Goal: Book appointment/travel/reservation

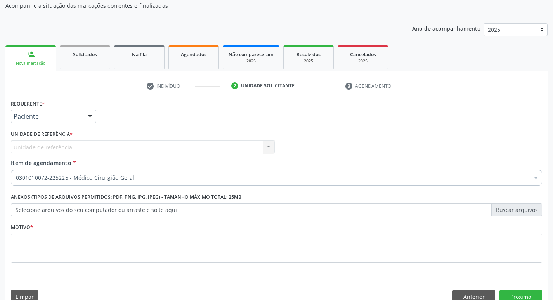
scroll to position [78, 0]
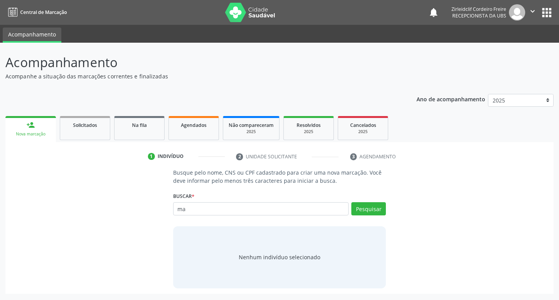
type input "m"
type input "08044342478"
click at [382, 209] on button "Pesquisar" at bounding box center [368, 208] width 35 height 13
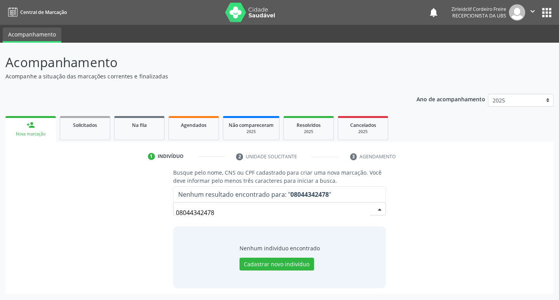
click at [186, 214] on input "08044342478" at bounding box center [273, 213] width 195 height 16
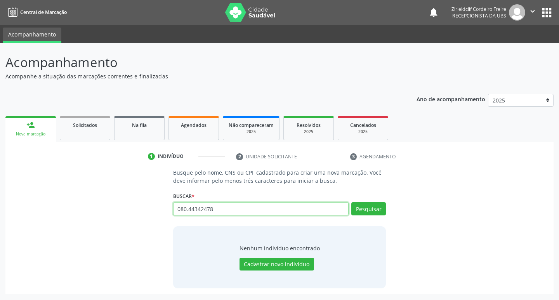
click at [197, 209] on input "080.44342478" at bounding box center [261, 208] width 176 height 13
click at [208, 209] on input "080.443.42478" at bounding box center [261, 208] width 176 height 13
type input "080.443.424-78"
click at [377, 209] on button "Pesquisar" at bounding box center [368, 208] width 35 height 13
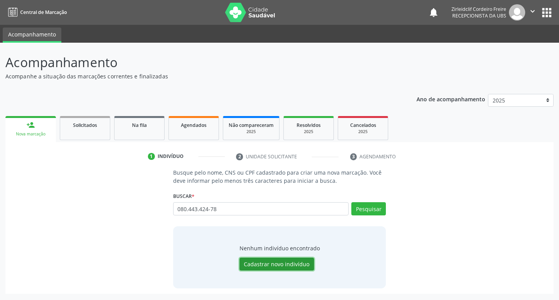
click at [277, 263] on button "Cadastrar novo indivíduo" at bounding box center [277, 264] width 75 height 13
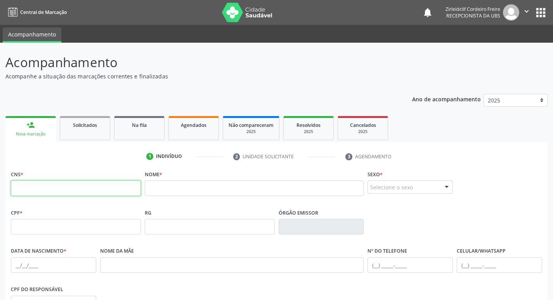
click at [104, 186] on input "text" at bounding box center [76, 189] width 130 height 16
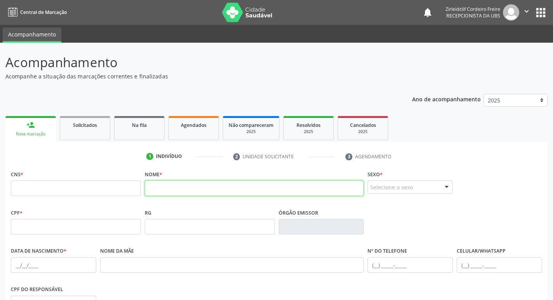
click at [165, 188] on input "text" at bounding box center [254, 189] width 219 height 16
type input "m"
type input "[PERSON_NAME]"
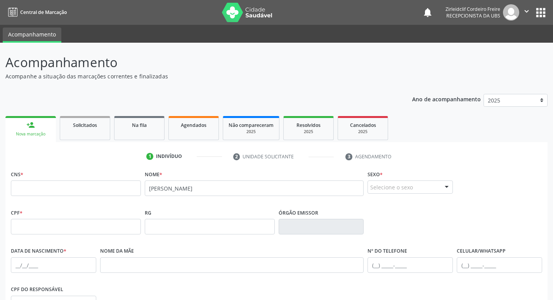
click at [447, 185] on div at bounding box center [447, 187] width 12 height 13
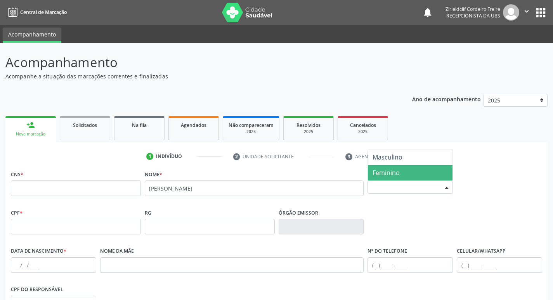
click at [407, 170] on span "Feminino" at bounding box center [410, 173] width 85 height 16
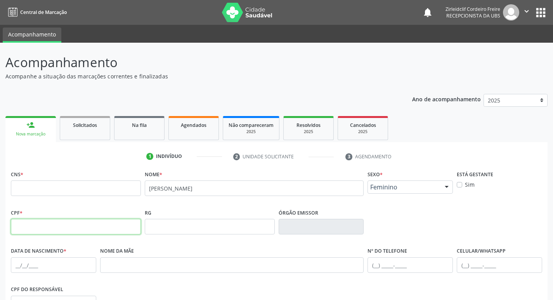
click at [68, 231] on input "text" at bounding box center [76, 227] width 130 height 16
type input "080.443.424-78"
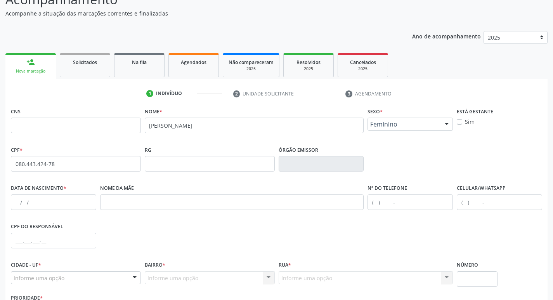
scroll to position [78, 0]
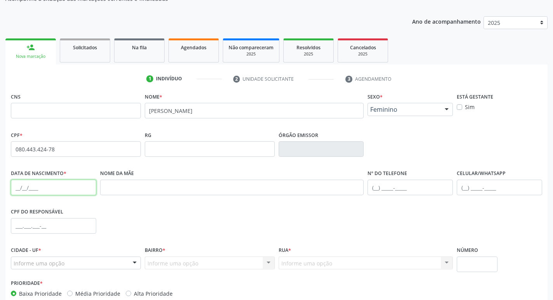
click at [17, 188] on input "text" at bounding box center [53, 188] width 85 height 16
type input "28[DATE]"
click at [135, 213] on div "CPF do responsável" at bounding box center [277, 225] width 536 height 38
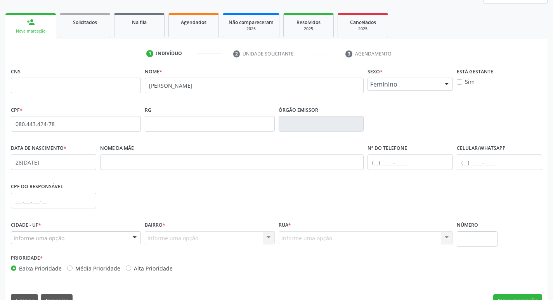
scroll to position [121, 0]
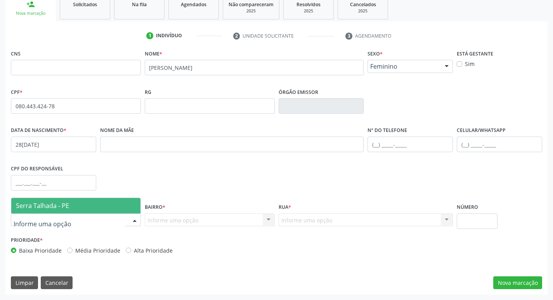
click at [132, 216] on div at bounding box center [135, 220] width 12 height 13
click at [71, 205] on span "Serra Talhada - PE" at bounding box center [75, 206] width 129 height 16
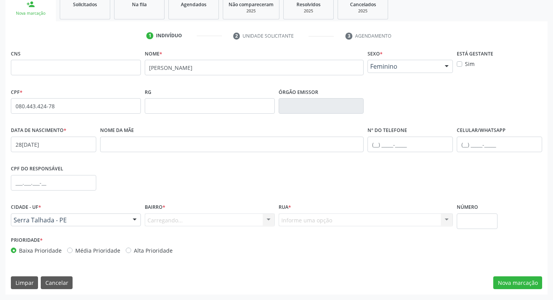
click at [205, 224] on div "Carregando... Nenhum resultado encontrado para: " " Nenhuma opção encontrada. D…" at bounding box center [210, 220] width 130 height 13
click at [268, 220] on div at bounding box center [269, 220] width 12 height 13
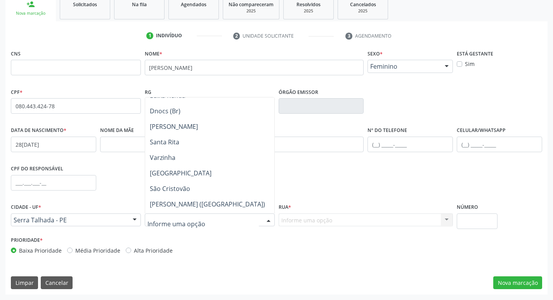
scroll to position [117, 0]
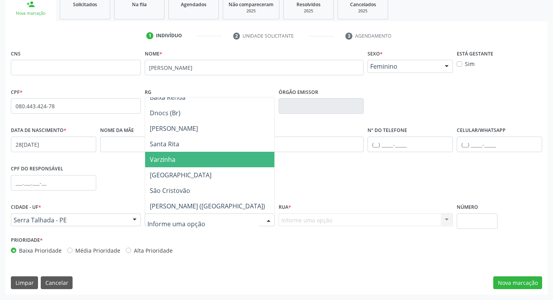
click at [174, 161] on span "Varzinha" at bounding box center [163, 159] width 26 height 9
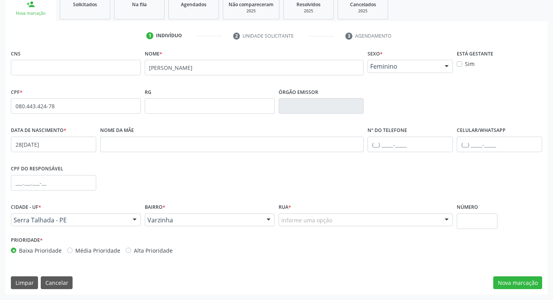
click at [446, 220] on div at bounding box center [447, 220] width 12 height 13
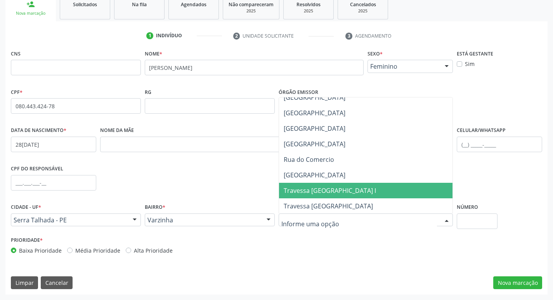
scroll to position [155, 0]
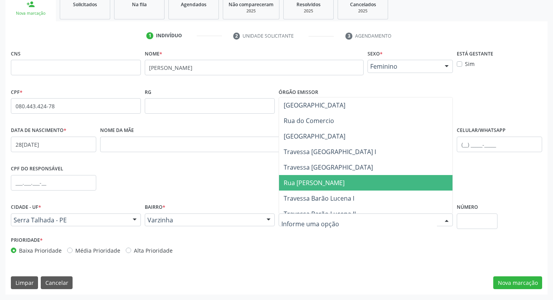
click at [321, 183] on span "Rua [PERSON_NAME]" at bounding box center [314, 183] width 61 height 9
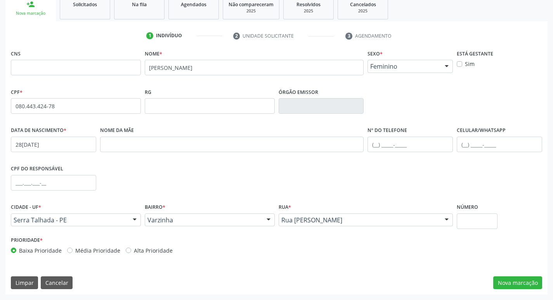
drag, startPoint x: 319, startPoint y: 240, endPoint x: 311, endPoint y: 240, distance: 8.6
click at [319, 239] on div "Prioridade * Baixa Prioridade Média Prioridade Alta Prioridade" at bounding box center [277, 248] width 536 height 26
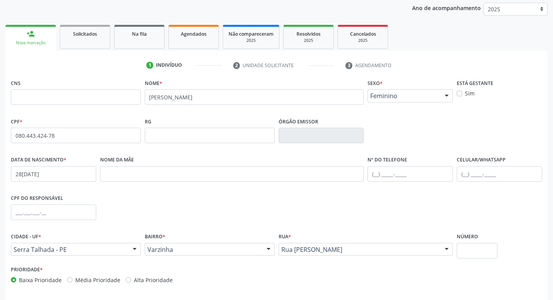
scroll to position [121, 0]
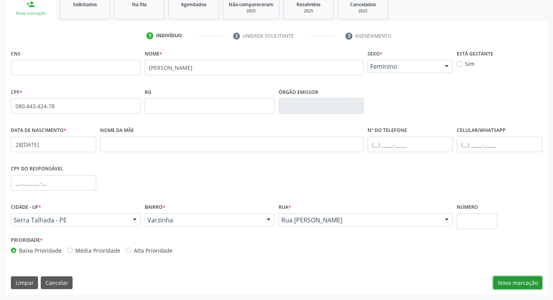
click at [517, 282] on button "Nova marcação" at bounding box center [518, 283] width 49 height 13
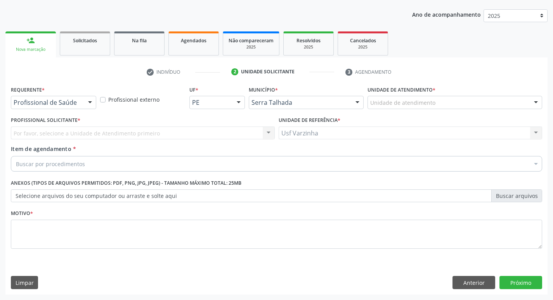
scroll to position [85, 0]
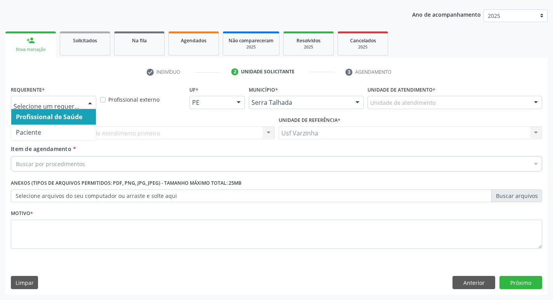
click at [88, 102] on div at bounding box center [90, 102] width 12 height 13
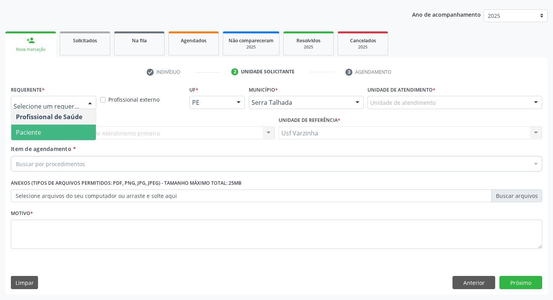
click at [33, 132] on span "Paciente" at bounding box center [28, 132] width 25 height 9
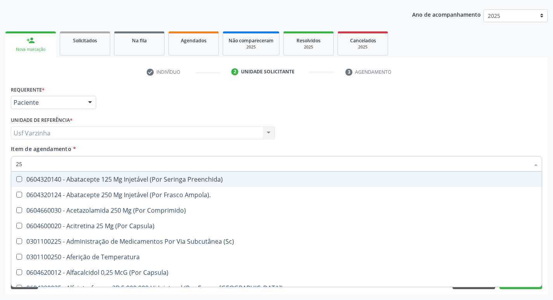
type input "2"
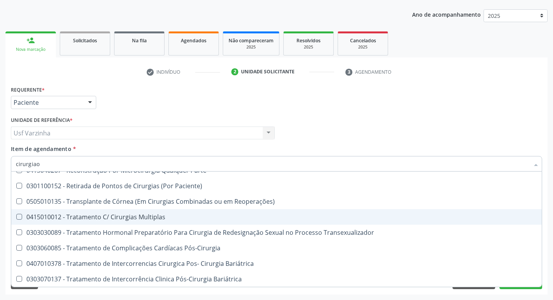
scroll to position [0, 0]
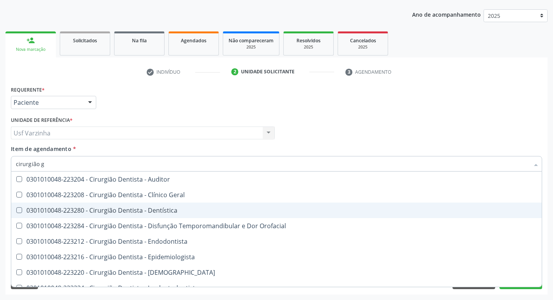
type input "cirurgião ge"
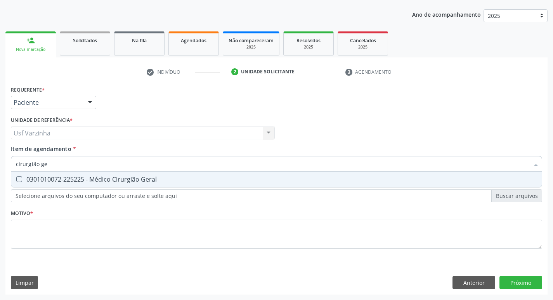
click at [116, 176] on div "0301010072-225225 - Médico Cirurgião Geral" at bounding box center [277, 179] width 522 height 6
checkbox Geral "true"
click at [520, 281] on div "Requerente * Paciente Profissional de Saúde Paciente Nenhum resultado encontrad…" at bounding box center [276, 189] width 543 height 211
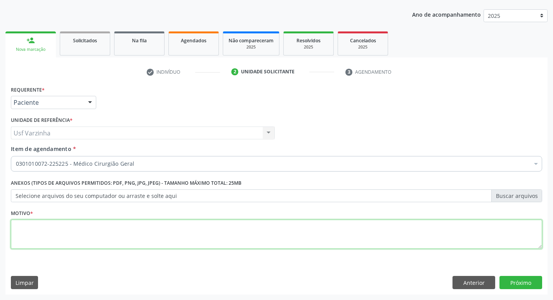
click at [39, 233] on textarea at bounding box center [277, 235] width 532 height 30
type textarea "rastreio"
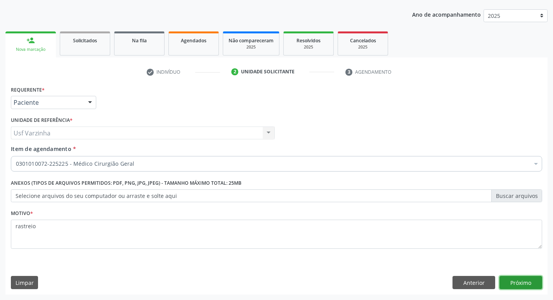
click at [524, 286] on button "Próximo" at bounding box center [521, 282] width 43 height 13
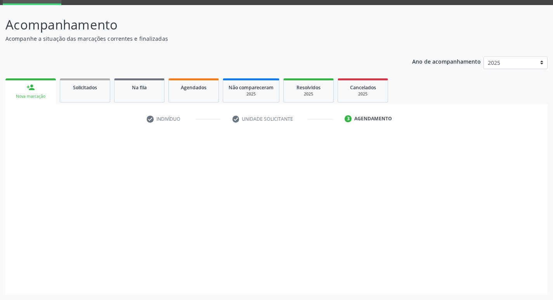
scroll to position [38, 0]
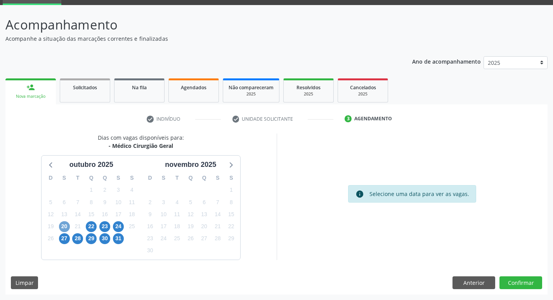
click at [62, 227] on span "20" at bounding box center [64, 226] width 11 height 11
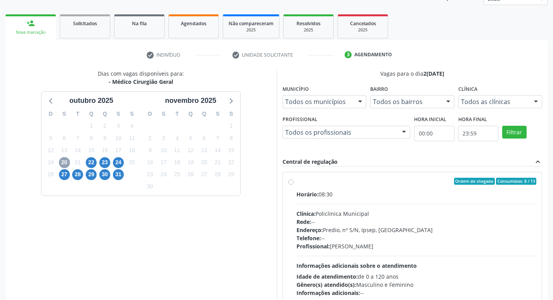
scroll to position [115, 0]
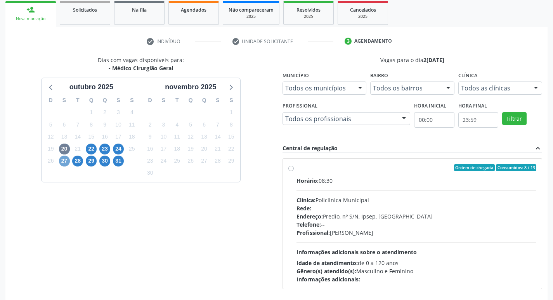
click at [64, 161] on span "27" at bounding box center [64, 161] width 11 height 11
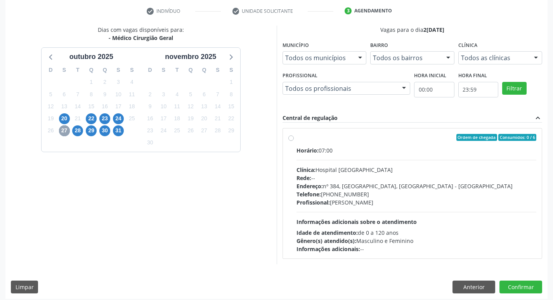
scroll to position [150, 0]
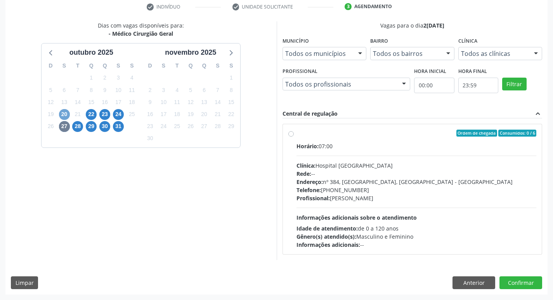
click at [64, 114] on span "20" at bounding box center [64, 114] width 11 height 11
click at [297, 134] on label "Ordem de chegada Consumidos: 8 / 13 Horário: 08:30 Clínica: Policlinica Municip…" at bounding box center [417, 189] width 240 height 119
click at [290, 134] on input "Ordem de chegada Consumidos: 8 / 13 Horário: 08:30 Clínica: Policlinica Municip…" at bounding box center [291, 133] width 5 height 7
radio input "true"
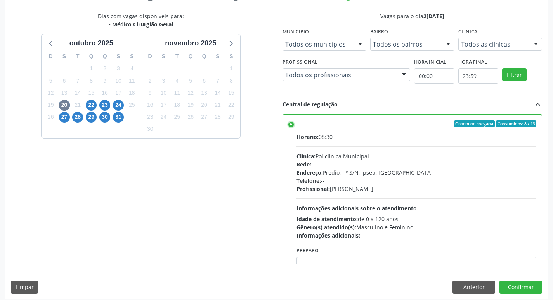
scroll to position [164, 0]
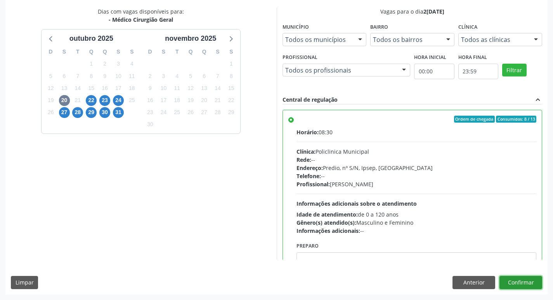
click at [522, 282] on button "Confirmar" at bounding box center [521, 282] width 43 height 13
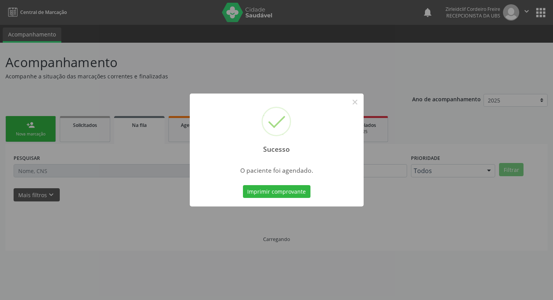
scroll to position [0, 0]
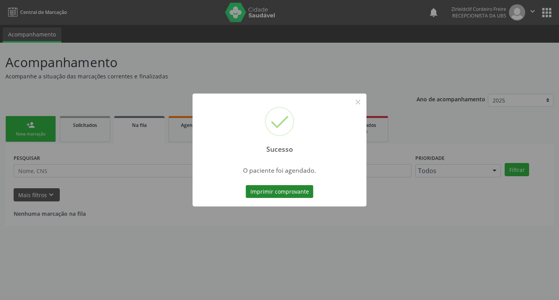
click at [279, 192] on button "Imprimir comprovante" at bounding box center [280, 191] width 68 height 13
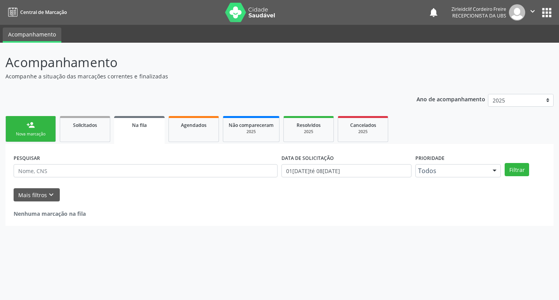
click at [35, 131] on link "person_add Nova marcação" at bounding box center [30, 129] width 50 height 26
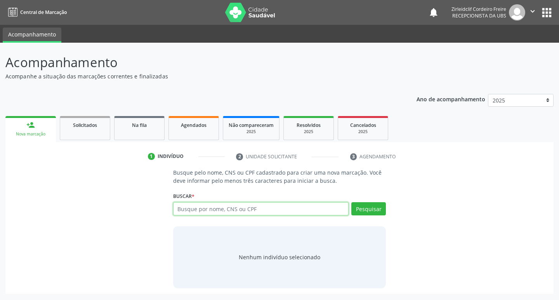
click at [207, 209] on input "text" at bounding box center [261, 208] width 176 height 13
type input "[PERSON_NAME]"
click at [374, 207] on button "Pesquisar" at bounding box center [368, 208] width 35 height 13
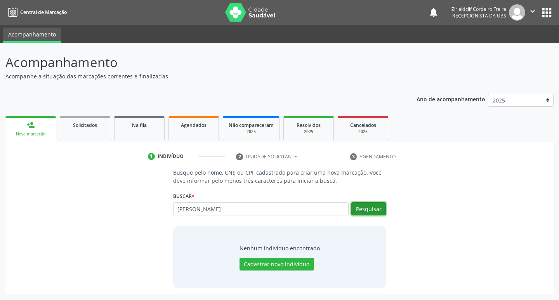
click at [372, 203] on button "Pesquisar" at bounding box center [368, 208] width 35 height 13
click at [239, 209] on input "[PERSON_NAME]" at bounding box center [261, 208] width 176 height 13
drag, startPoint x: 231, startPoint y: 211, endPoint x: 172, endPoint y: 205, distance: 59.3
click at [172, 206] on div "Busque pelo nome, CNS ou CPF cadastrado para criar uma nova marcação. Você deve…" at bounding box center [280, 229] width 224 height 120
type input "7076032668556291"
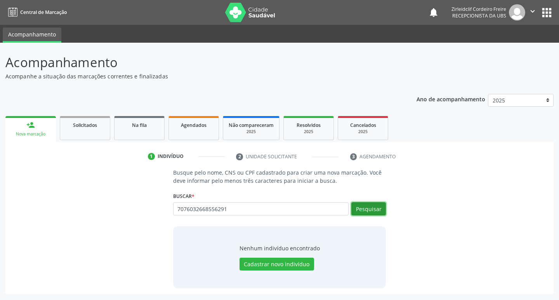
click at [378, 209] on button "Pesquisar" at bounding box center [368, 208] width 35 height 13
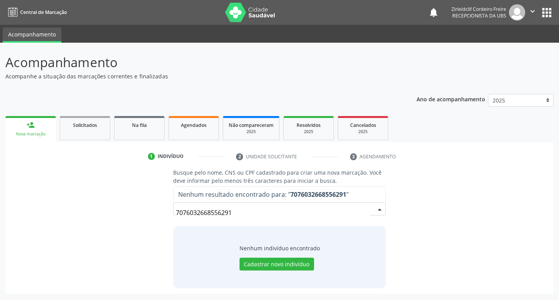
click at [238, 211] on input "7076032668556291" at bounding box center [273, 213] width 195 height 16
click at [210, 212] on input "7076032668556291" at bounding box center [273, 213] width 195 height 16
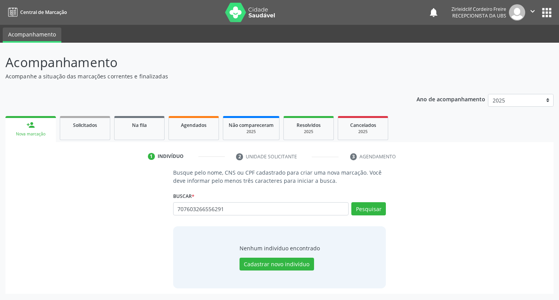
click at [206, 208] on input "707603266556291" at bounding box center [261, 208] width 176 height 13
type input "7076032663556291"
click at [360, 208] on button "Pesquisar" at bounding box center [368, 208] width 35 height 13
click at [209, 210] on input "7076032663556291" at bounding box center [261, 208] width 176 height 13
type input "7076032668556291"
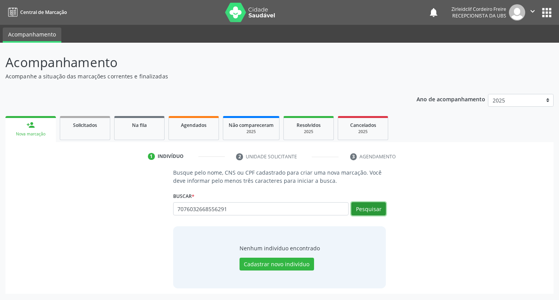
click at [373, 210] on button "Pesquisar" at bounding box center [368, 208] width 35 height 13
type input "7076032668556291"
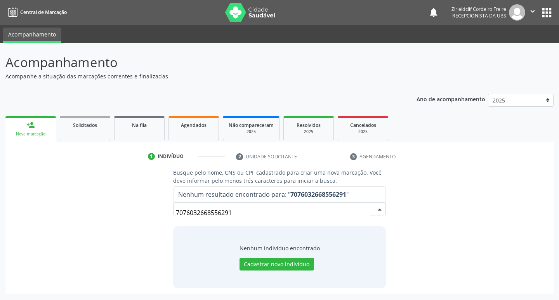
drag, startPoint x: 240, startPoint y: 212, endPoint x: 174, endPoint y: 191, distance: 68.7
click at [173, 202] on div "7076032668556291 Nenhum resultado encontrado para: " 7076032668556291 " Não há …" at bounding box center [279, 208] width 213 height 13
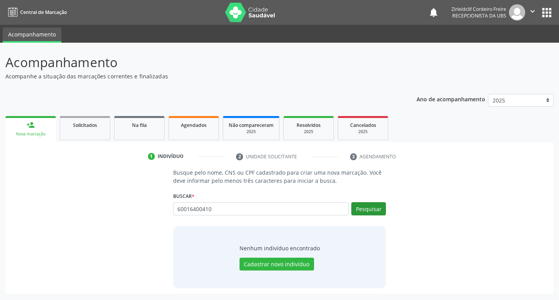
type input "60016400410"
click at [368, 212] on button "Pesquisar" at bounding box center [368, 208] width 35 height 13
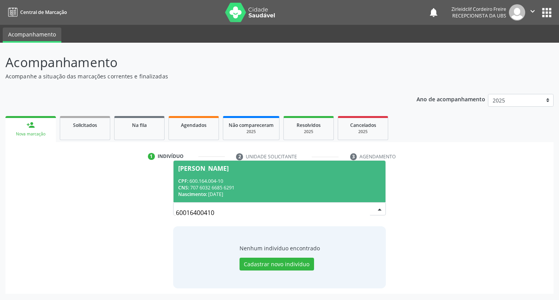
click at [216, 190] on div "CNS: 707 6032 6685 6291" at bounding box center [279, 187] width 203 height 7
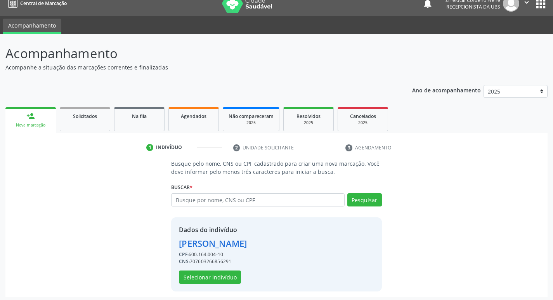
scroll to position [11, 0]
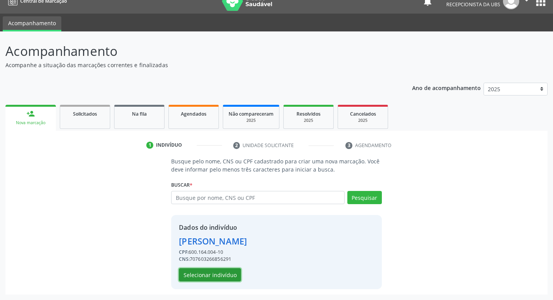
click at [202, 276] on button "Selecionar indivíduo" at bounding box center [210, 274] width 62 height 13
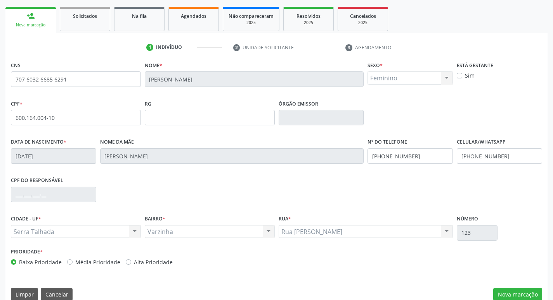
scroll to position [121, 0]
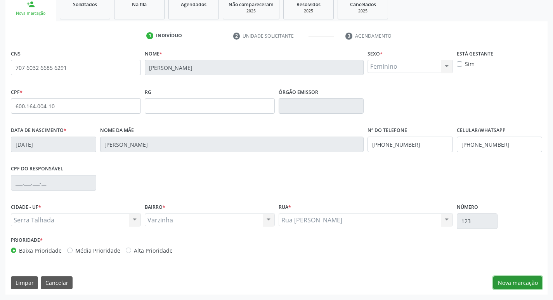
click at [510, 285] on button "Nova marcação" at bounding box center [518, 283] width 49 height 13
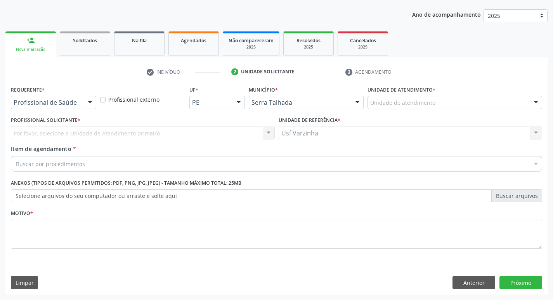
click at [90, 104] on div at bounding box center [90, 102] width 12 height 13
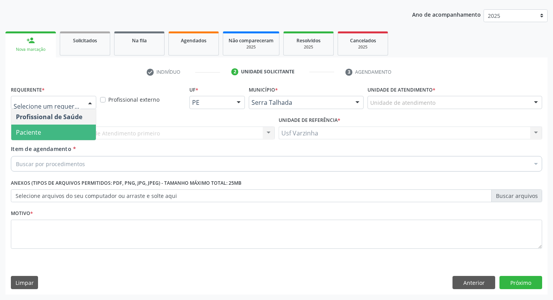
click at [55, 131] on span "Paciente" at bounding box center [53, 133] width 85 height 16
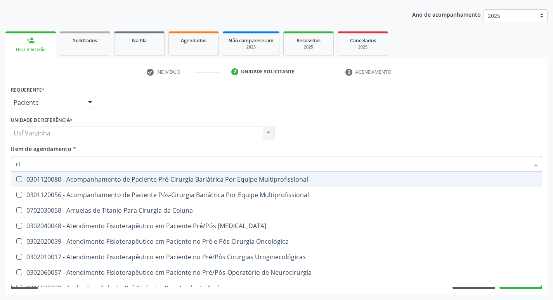
type input "c"
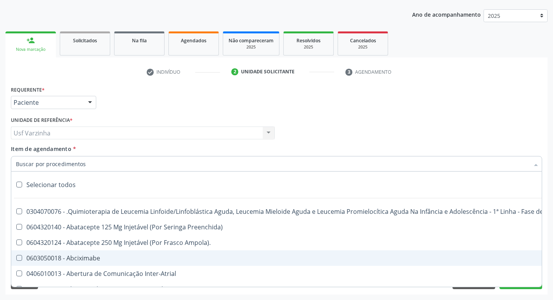
type input "2"
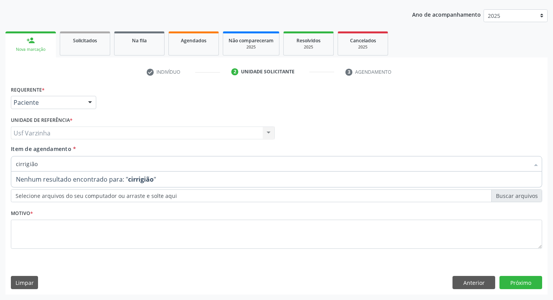
click at [26, 164] on input "cirrigião" at bounding box center [273, 164] width 514 height 16
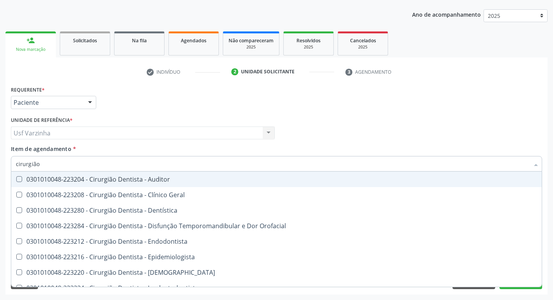
click at [67, 162] on input "cirurgião" at bounding box center [273, 164] width 514 height 16
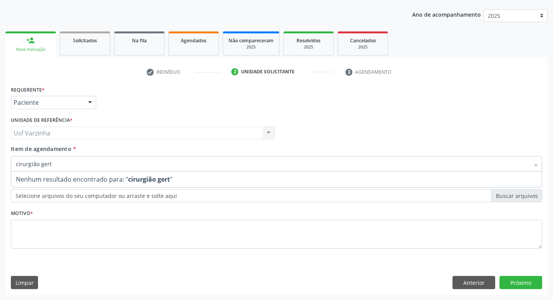
type input "cirurgião ger"
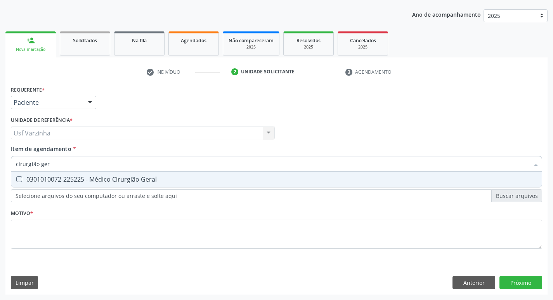
click at [82, 179] on div "0301010072-225225 - Médico Cirurgião Geral" at bounding box center [277, 179] width 522 height 6
checkbox Geral "true"
click at [518, 283] on div "Requerente * Paciente Profissional de Saúde Paciente Nenhum resultado encontrad…" at bounding box center [276, 189] width 543 height 211
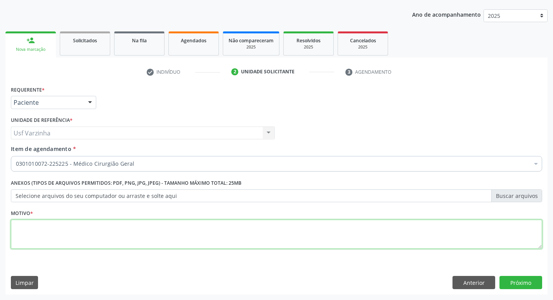
click at [99, 230] on textarea at bounding box center [277, 235] width 532 height 30
type textarea "rastreio"
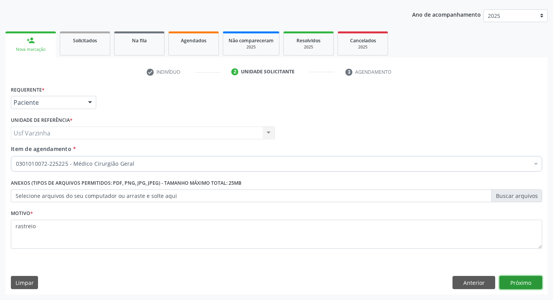
click at [528, 280] on button "Próximo" at bounding box center [521, 282] width 43 height 13
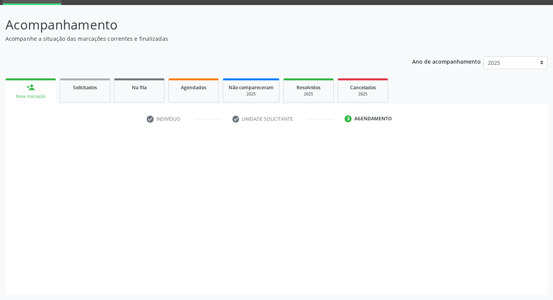
scroll to position [38, 0]
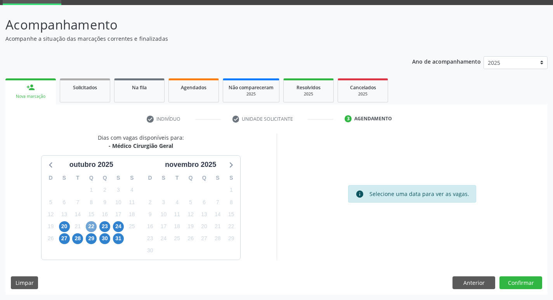
click at [91, 226] on span "22" at bounding box center [91, 226] width 11 height 11
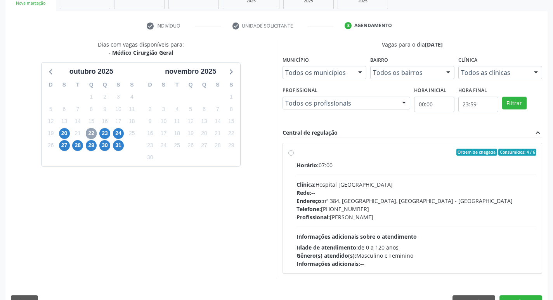
scroll to position [150, 0]
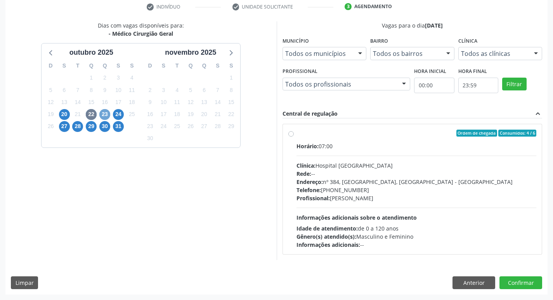
click at [104, 116] on span "23" at bounding box center [104, 114] width 11 height 11
click at [118, 114] on span "24" at bounding box center [118, 114] width 11 height 11
click at [66, 126] on span "27" at bounding box center [64, 126] width 11 height 11
click at [78, 126] on span "28" at bounding box center [77, 126] width 11 height 11
click at [93, 128] on span "29" at bounding box center [91, 126] width 11 height 11
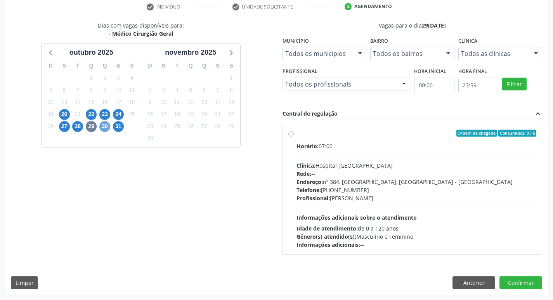
click at [105, 129] on span "30" at bounding box center [104, 126] width 11 height 11
click at [117, 128] on span "31" at bounding box center [118, 126] width 11 height 11
click at [63, 117] on span "20" at bounding box center [64, 114] width 11 height 11
click at [297, 133] on label "Ordem de chegada Consumidos: 9 / 13 Horário: 08:30 Clínica: Policlinica Municip…" at bounding box center [417, 189] width 240 height 119
click at [291, 133] on input "Ordem de chegada Consumidos: 9 / 13 Horário: 08:30 Clínica: Policlinica Municip…" at bounding box center [291, 133] width 5 height 7
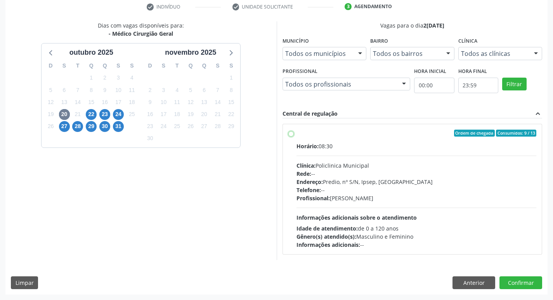
radio input "true"
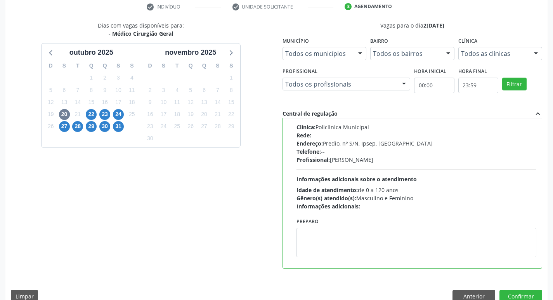
scroll to position [164, 0]
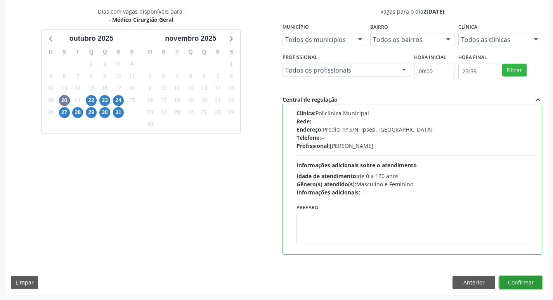
click at [520, 280] on button "Confirmar" at bounding box center [521, 282] width 43 height 13
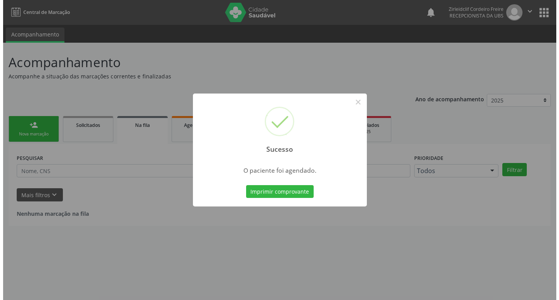
scroll to position [0, 0]
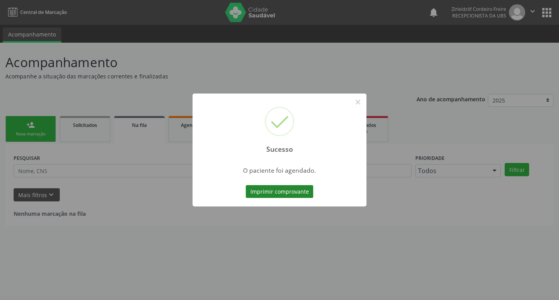
click at [283, 193] on button "Imprimir comprovante" at bounding box center [280, 191] width 68 height 13
